Goal: Task Accomplishment & Management: Manage account settings

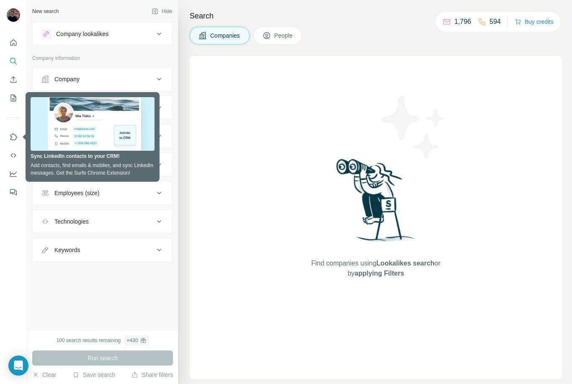
click at [109, 289] on div "New search Hide Company lookalikes Company information Company Industry HQ loca…" at bounding box center [102, 165] width 151 height 330
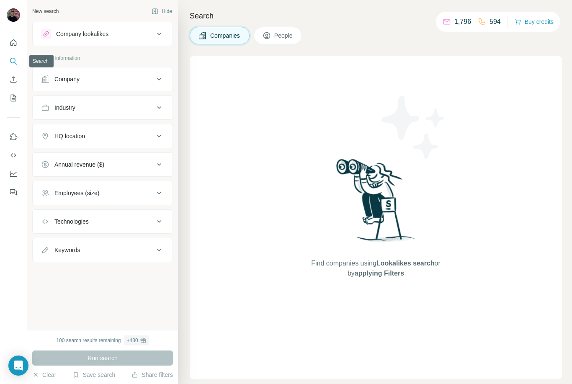
click at [14, 60] on icon "Search" at bounding box center [13, 61] width 8 height 8
click at [284, 35] on span "People" at bounding box center [284, 35] width 19 height 8
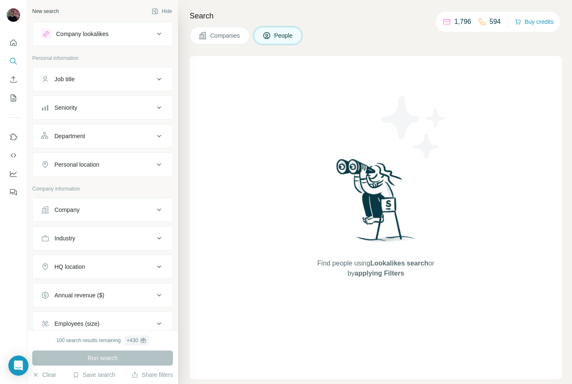
click at [391, 105] on img at bounding box center [413, 127] width 75 height 75
click at [456, 25] on p "1,796" at bounding box center [463, 22] width 17 height 10
click at [447, 24] on icon at bounding box center [447, 22] width 8 height 8
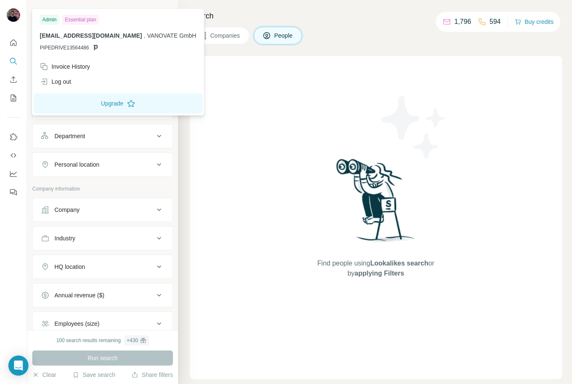
click at [87, 18] on div "Essential plan" at bounding box center [80, 20] width 36 height 10
click at [52, 21] on div "Admin" at bounding box center [49, 20] width 19 height 10
click at [97, 65] on div "Invoice History" at bounding box center [118, 66] width 167 height 15
click at [85, 105] on button "Upgrade" at bounding box center [118, 103] width 168 height 20
